Goal: Browse casually

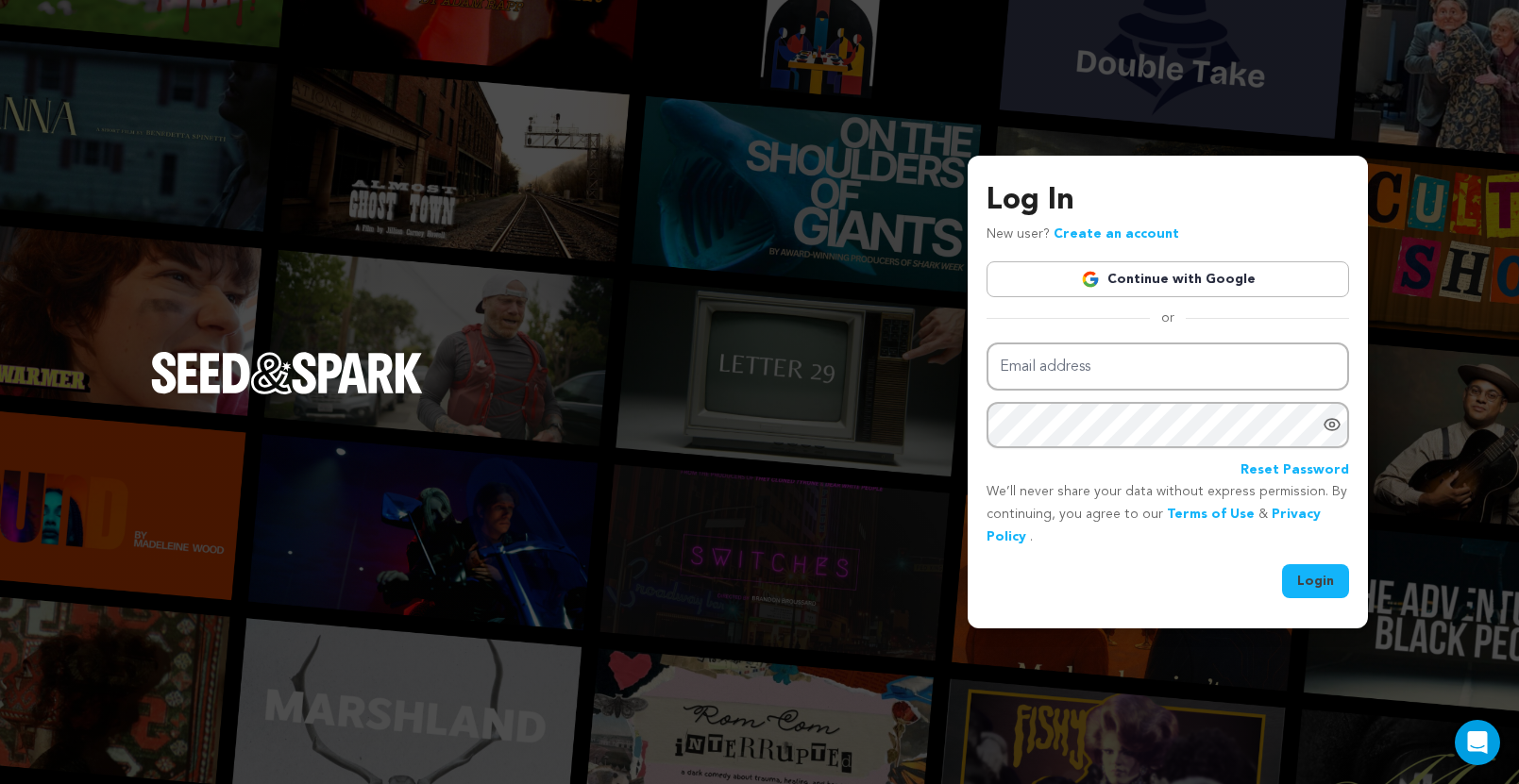
click at [1165, 277] on link "Continue with Google" at bounding box center [1167, 279] width 362 height 36
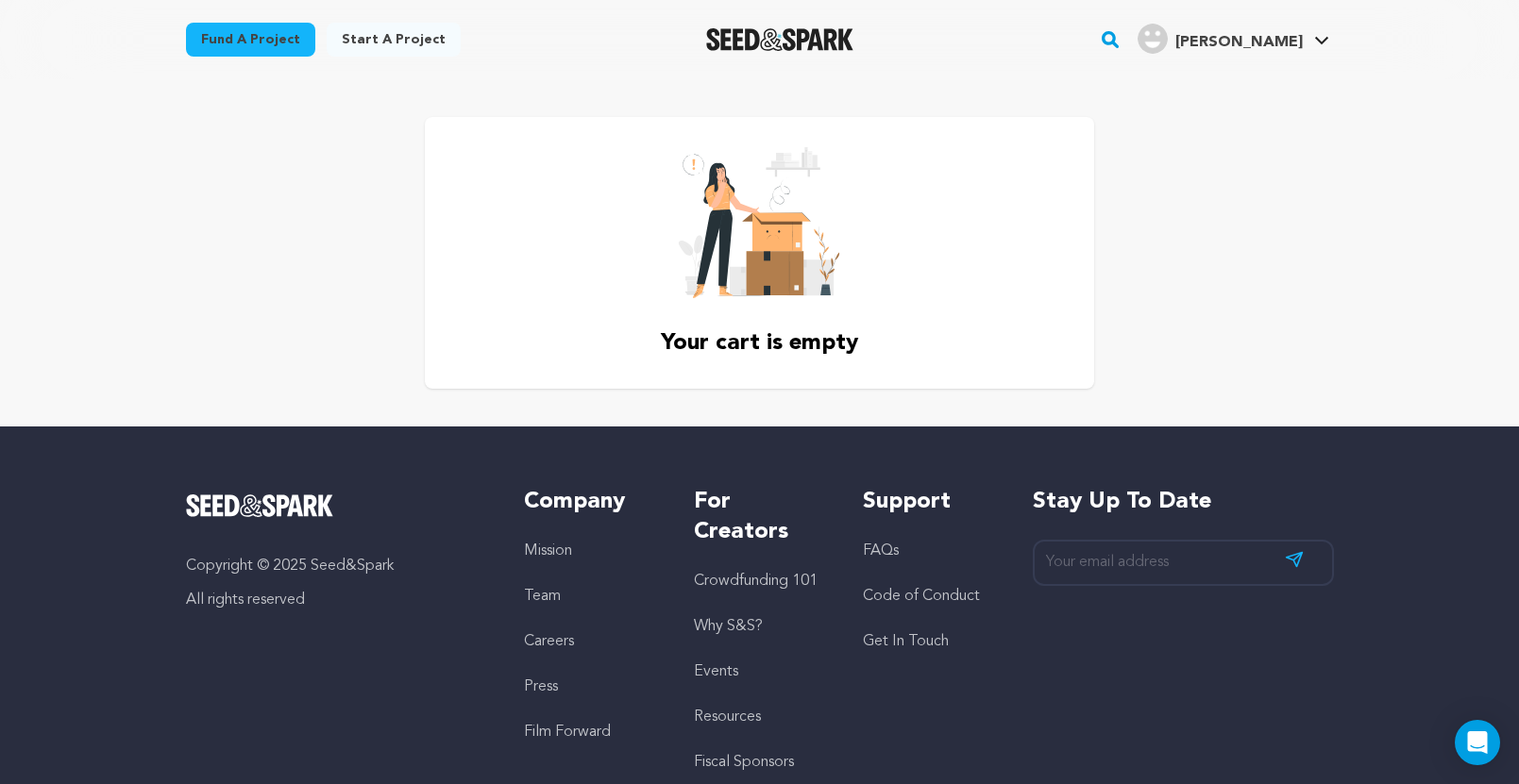
click at [1243, 35] on span "[PERSON_NAME]" at bounding box center [1239, 42] width 128 height 15
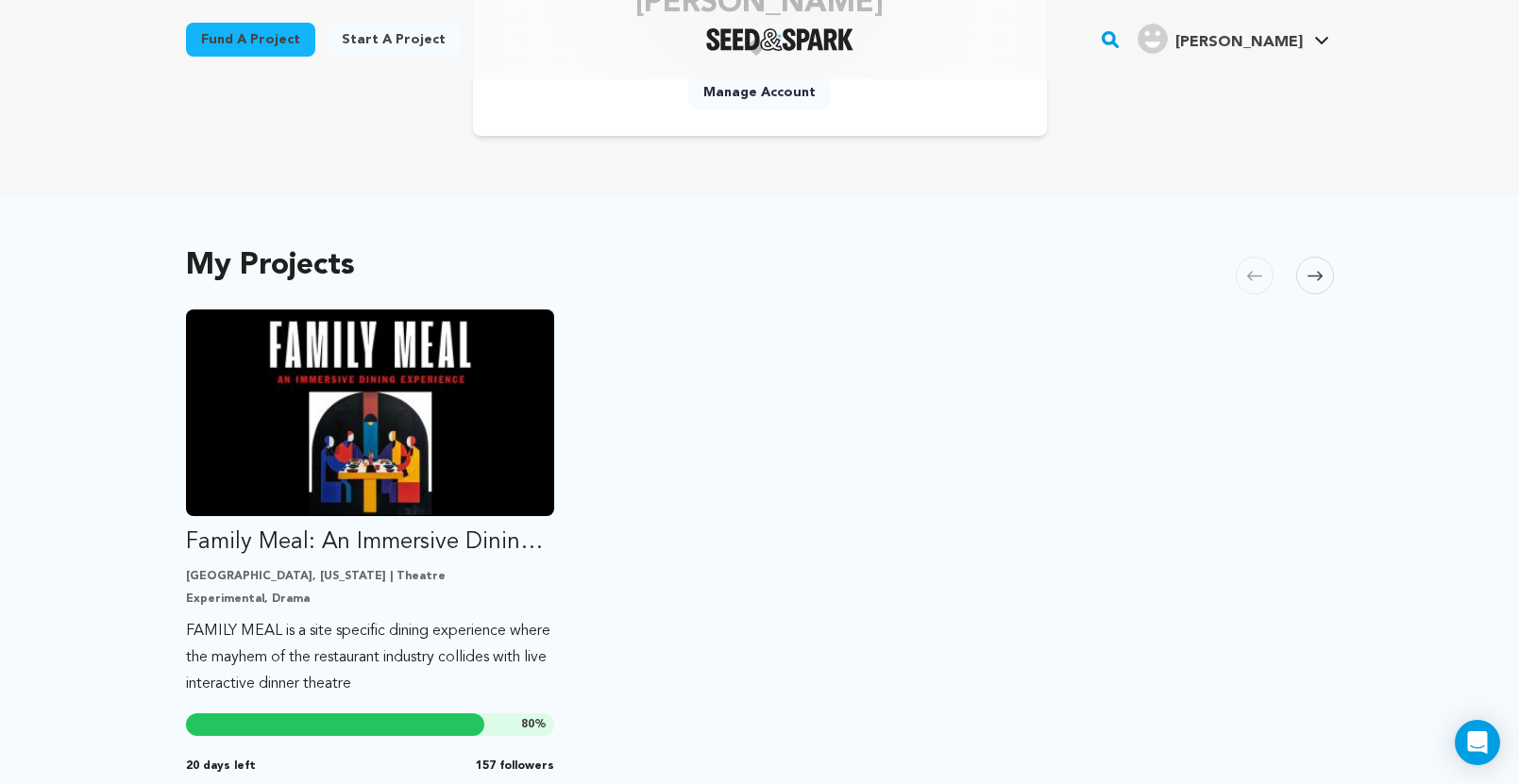
scroll to position [349, 0]
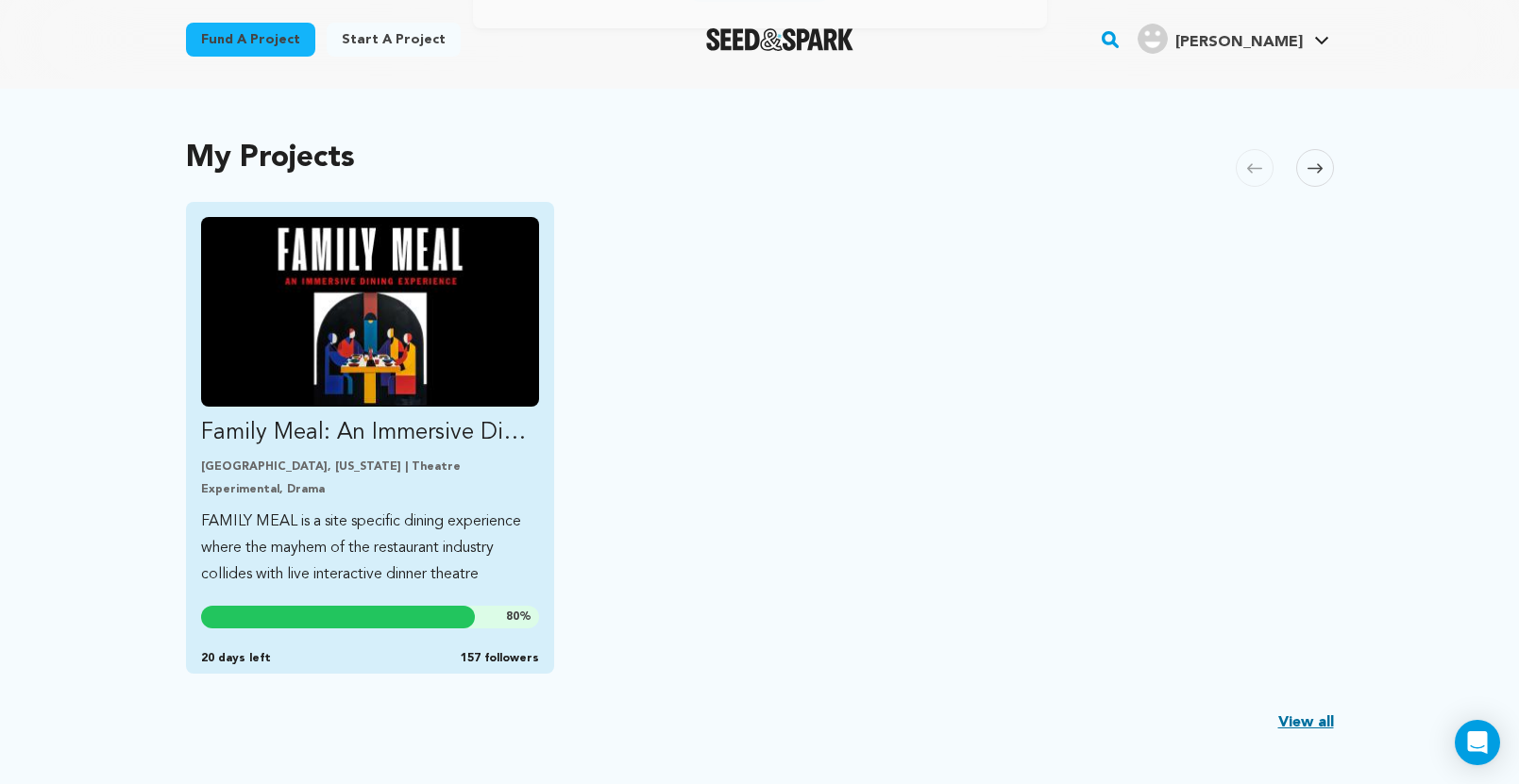
click at [385, 472] on p "Los Angeles, California | Theatre" at bounding box center [370, 466] width 339 height 15
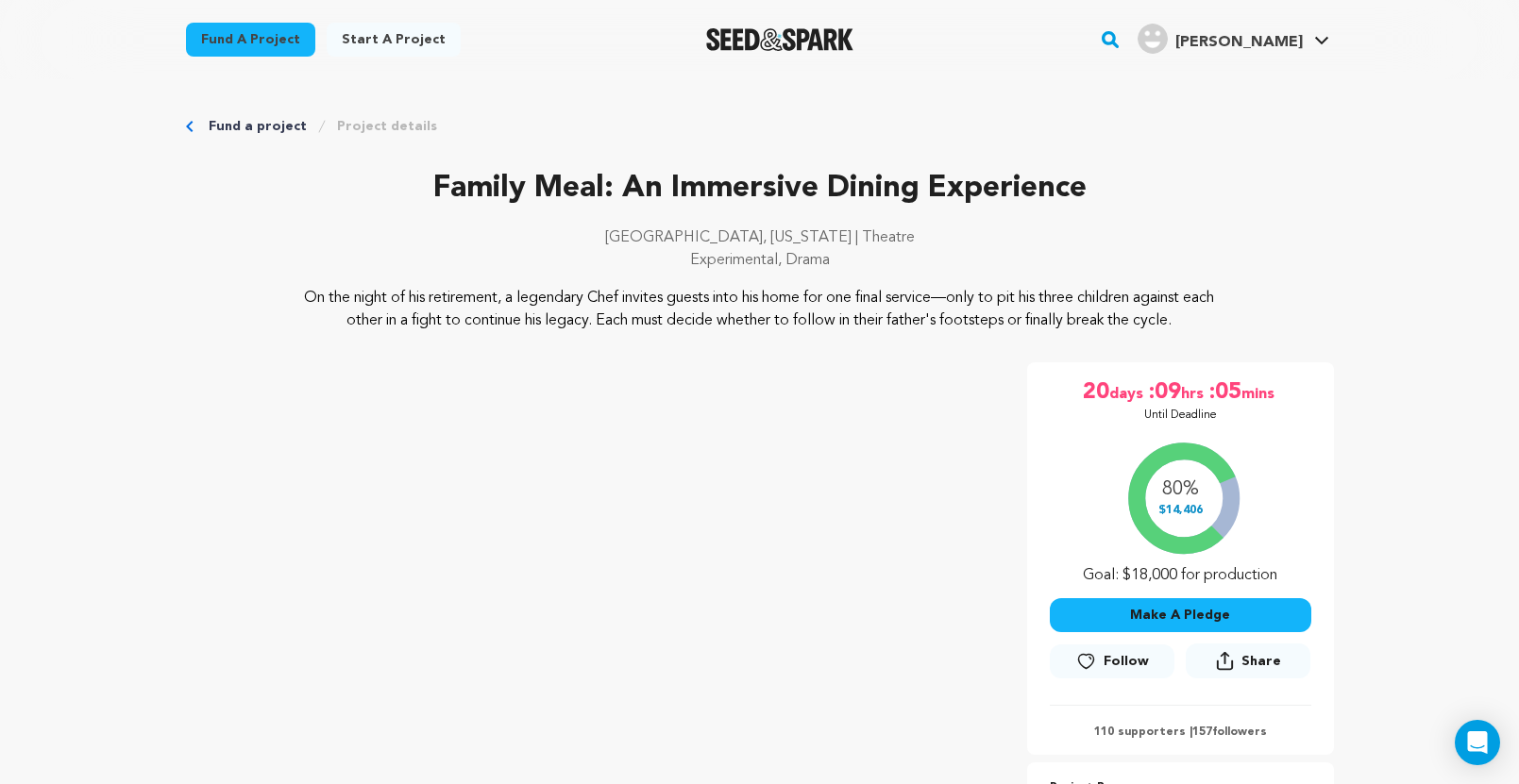
click at [733, 51] on div at bounding box center [780, 40] width 261 height 49
click at [729, 37] on img "Seed&Spark Homepage" at bounding box center [780, 40] width 149 height 23
